Goal: Contribute content: Contribute content

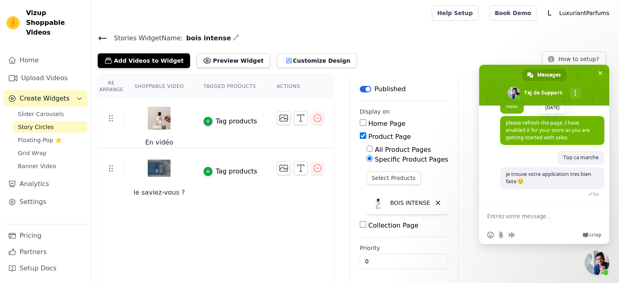
scroll to position [86, 0]
click at [601, 72] on span "Fermer le chat" at bounding box center [600, 72] width 4 height 5
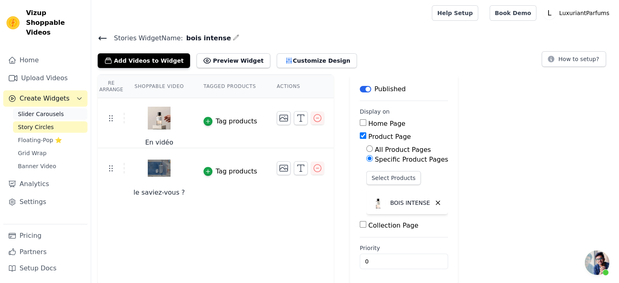
click at [39, 110] on span "Slider Carousels" at bounding box center [41, 114] width 46 height 8
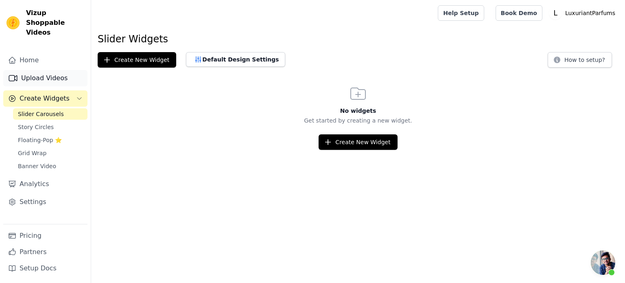
click at [38, 71] on link "Upload Videos" at bounding box center [45, 78] width 84 height 16
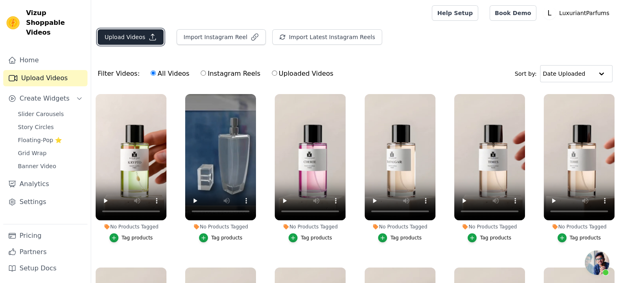
click at [116, 38] on button "Upload Videos" at bounding box center [131, 36] width 66 height 15
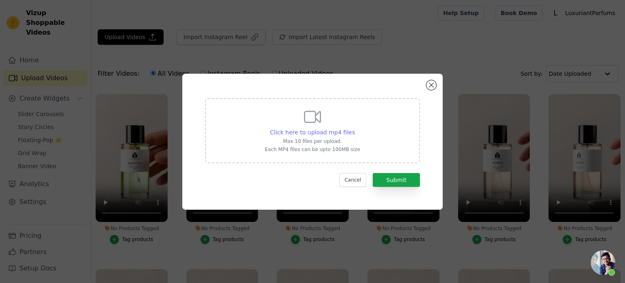
click at [300, 129] on span "Click here to upload mp4 files" at bounding box center [312, 132] width 85 height 7
click at [354, 128] on input "Click here to upload mp4 files Max 10 files per upload. Each MP4 files can be u…" at bounding box center [354, 128] width 0 height 0
click at [309, 130] on span "Click here to upload mp4 files" at bounding box center [312, 132] width 85 height 7
click at [354, 128] on input "Click here to upload mp4 files Max 10 files per upload. Each MP4 files can be u…" at bounding box center [354, 128] width 0 height 0
type input "C:\fakepath\sisi (2).mp4"
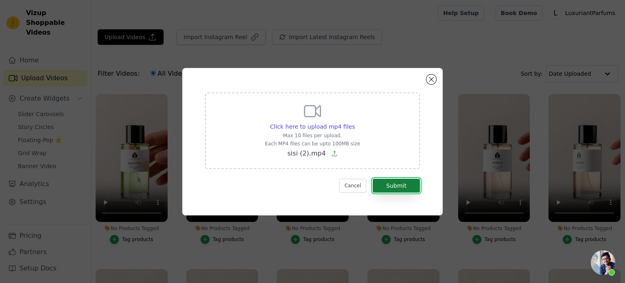
click at [399, 185] on button "Submit" at bounding box center [396, 186] width 47 height 14
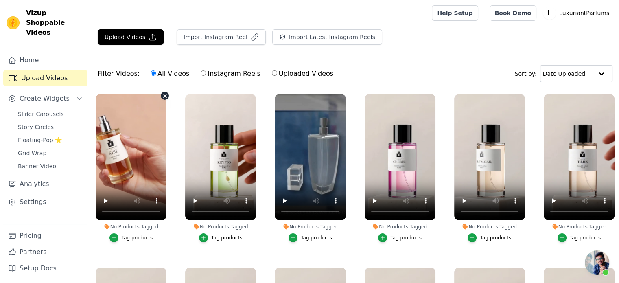
scroll to position [85, 0]
click at [42, 123] on span "Story Circles" at bounding box center [36, 127] width 36 height 8
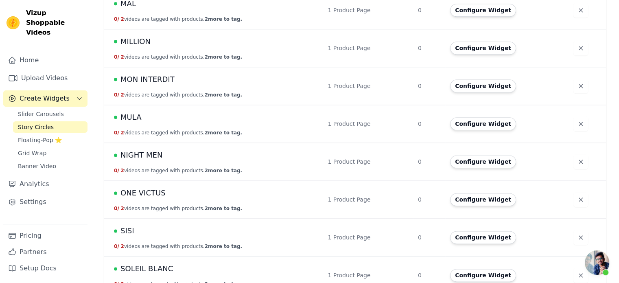
scroll to position [1180, 0]
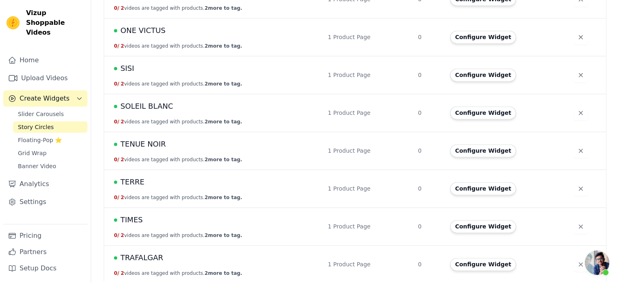
click at [127, 67] on span "SISI" at bounding box center [126, 68] width 13 height 11
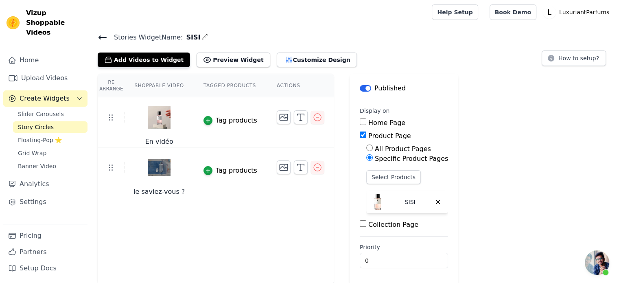
scroll to position [1, 0]
click at [155, 58] on button "Add Videos to Widget" at bounding box center [144, 59] width 92 height 15
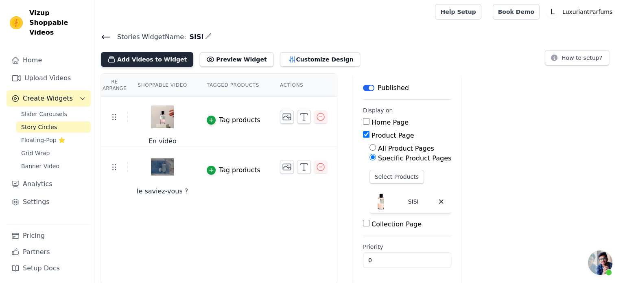
scroll to position [0, 0]
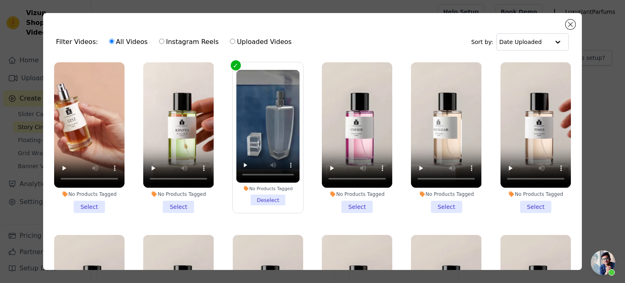
click at [93, 203] on li "No Products Tagged Select" at bounding box center [89, 137] width 70 height 151
click at [0, 0] on input "No Products Tagged Select" at bounding box center [0, 0] width 0 height 0
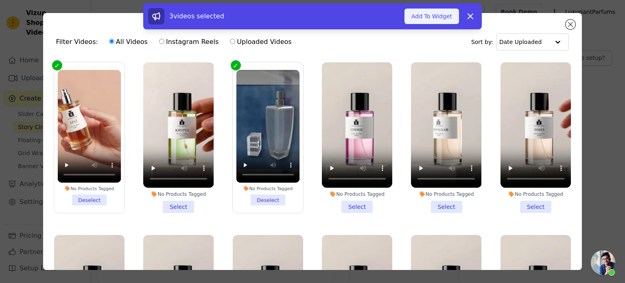
click at [433, 14] on button "Add To Widget" at bounding box center [431, 16] width 55 height 15
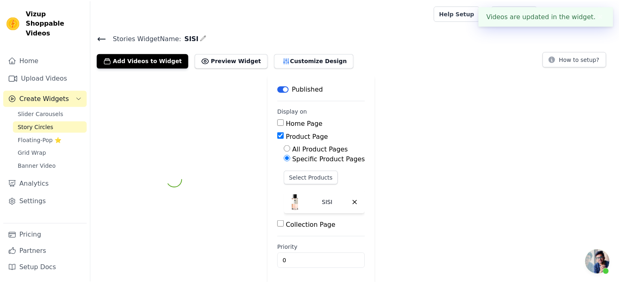
scroll to position [1, 0]
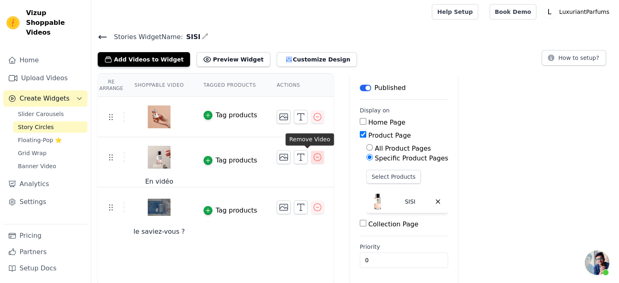
click at [313, 159] on icon "button" at bounding box center [318, 157] width 10 height 10
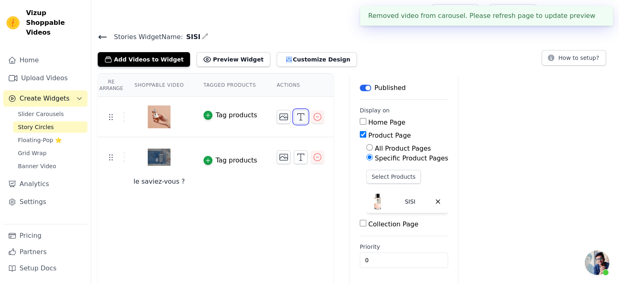
click at [296, 116] on icon "button" at bounding box center [301, 117] width 10 height 10
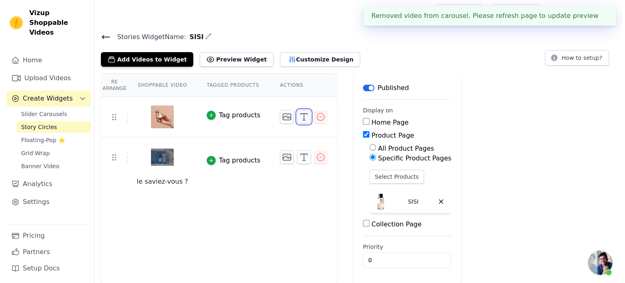
scroll to position [0, 0]
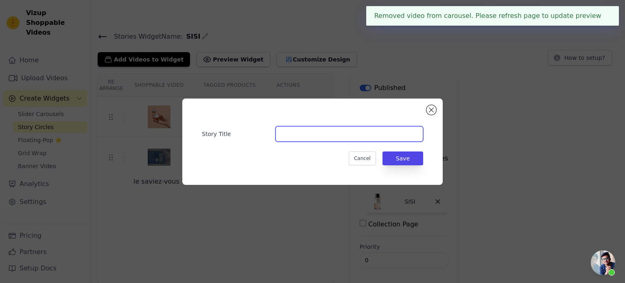
click at [288, 137] on input "Story Title" at bounding box center [349, 133] width 148 height 15
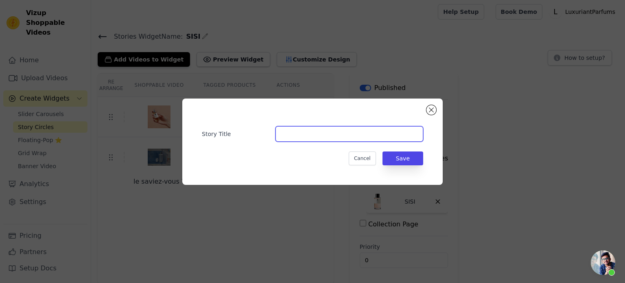
type input "En vidéo"
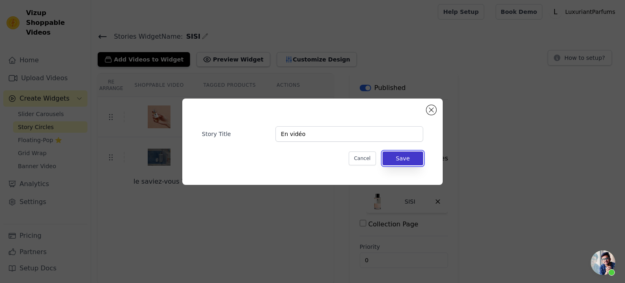
click at [394, 162] on button "Save" at bounding box center [403, 158] width 41 height 14
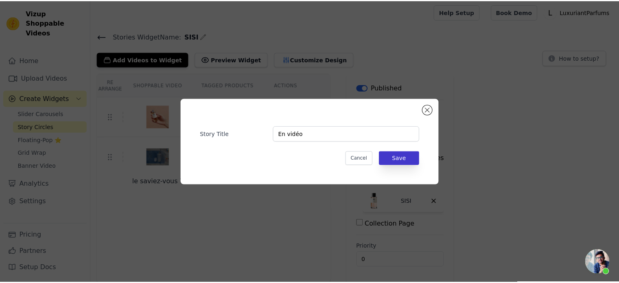
scroll to position [1, 0]
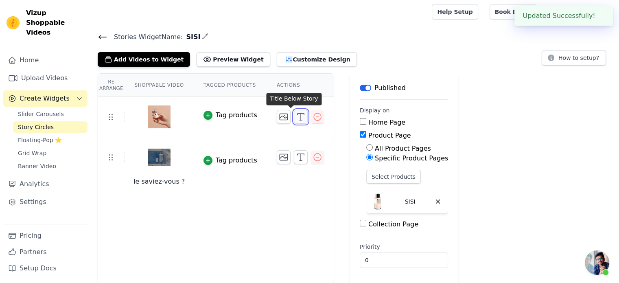
click at [296, 117] on icon "button" at bounding box center [301, 117] width 10 height 10
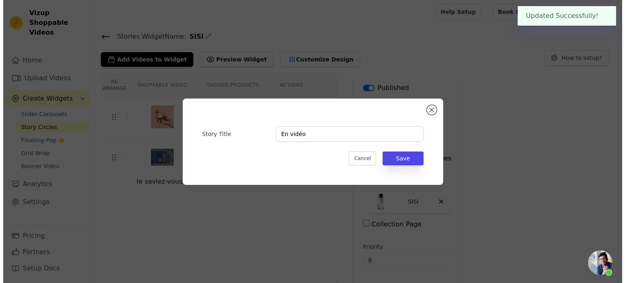
scroll to position [0, 0]
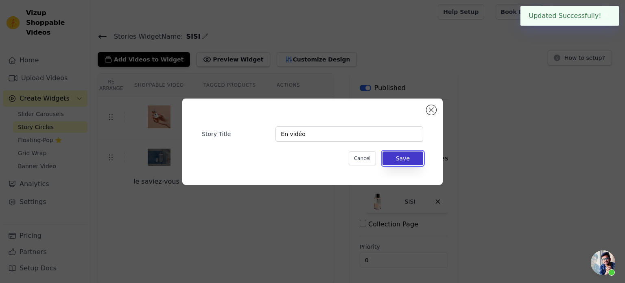
click at [400, 156] on button "Save" at bounding box center [403, 158] width 41 height 14
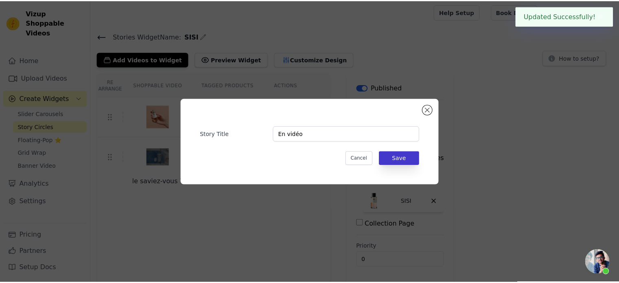
scroll to position [1, 0]
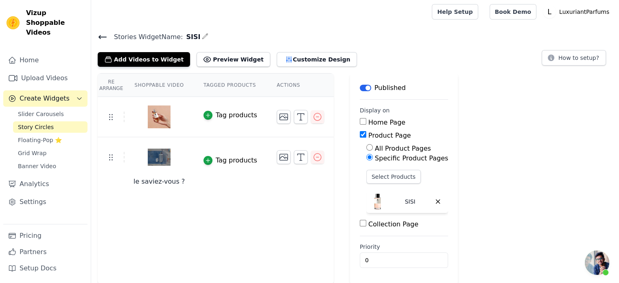
click at [238, 236] on div "Re Arrange Shoppable Video Tagged Products Actions Tag products le saviez-vous …" at bounding box center [216, 178] width 236 height 211
